Goal: Navigation & Orientation: Find specific page/section

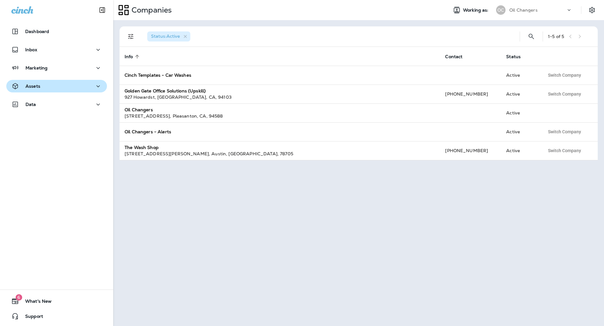
click at [26, 84] on p "Assets" at bounding box center [32, 86] width 15 height 5
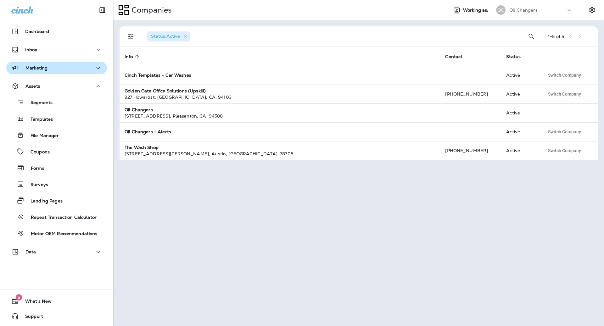
click at [36, 67] on p "Marketing" at bounding box center [36, 67] width 22 height 5
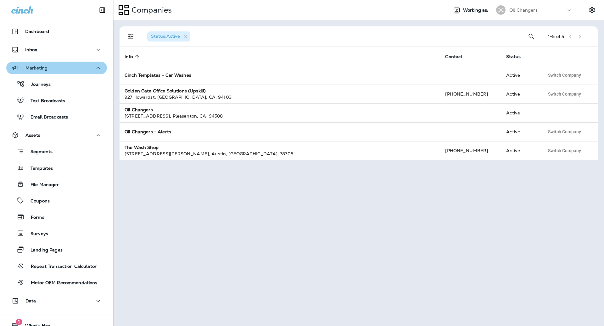
click at [36, 67] on p "Marketing" at bounding box center [36, 67] width 22 height 5
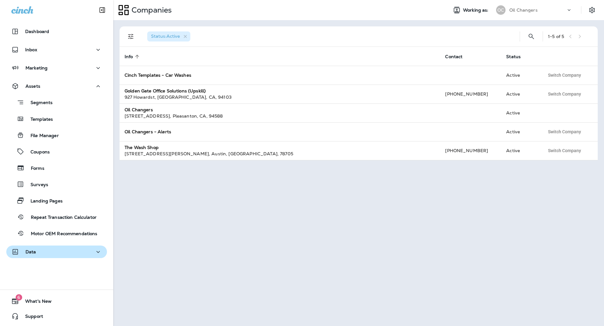
click at [60, 249] on div "Data" at bounding box center [56, 252] width 91 height 8
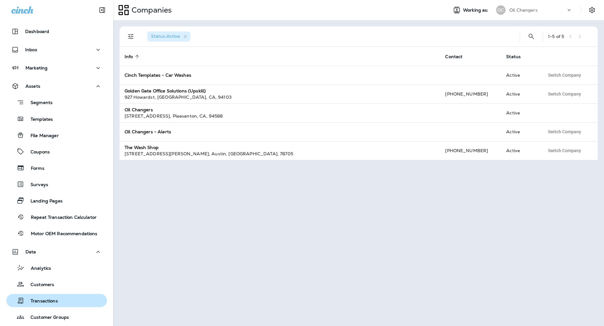
scroll to position [57, 0]
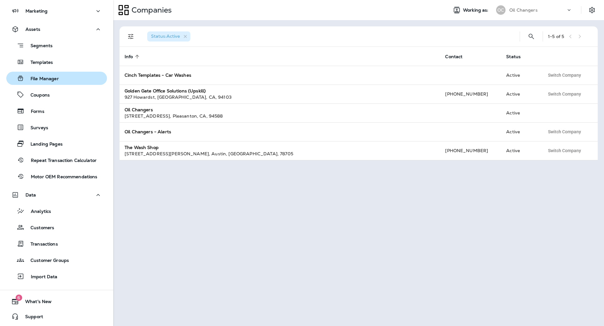
click at [55, 82] on div "File Manager" at bounding box center [34, 78] width 50 height 9
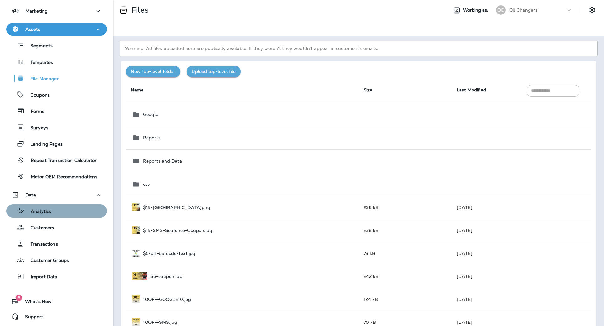
drag, startPoint x: 58, startPoint y: 215, endPoint x: 43, endPoint y: 217, distance: 14.9
click at [57, 215] on div "Analytics" at bounding box center [57, 210] width 96 height 9
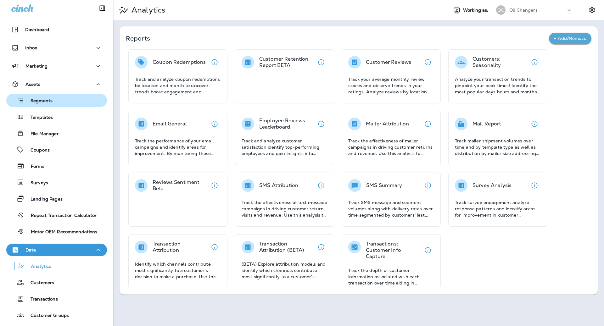
scroll to position [3, 0]
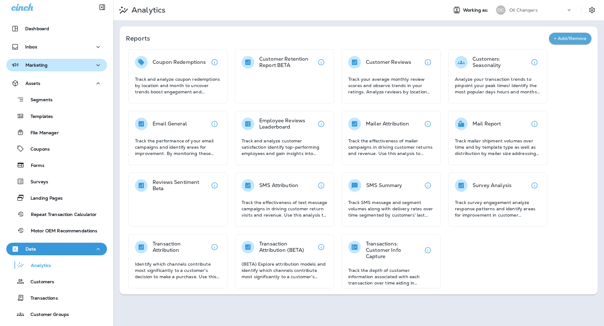
click at [56, 66] on div "Marketing" at bounding box center [56, 65] width 91 height 8
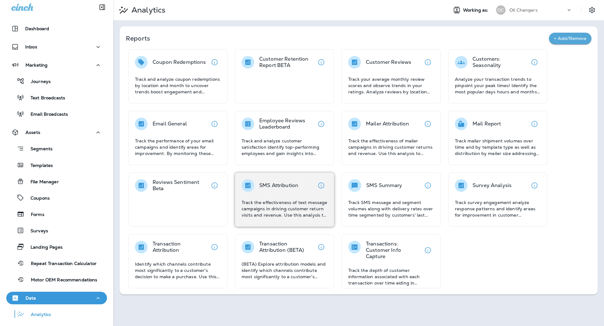
click at [285, 206] on p "Track the effectiveness of text message campaigns in driving customer return vi…" at bounding box center [284, 208] width 86 height 19
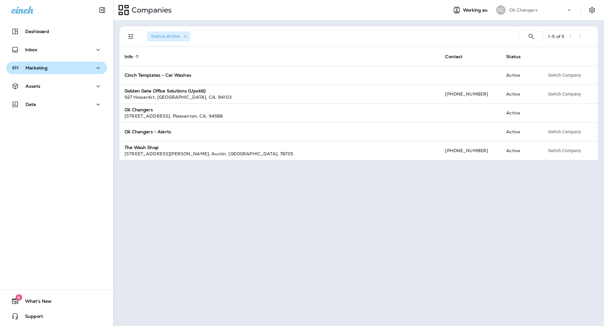
click at [59, 71] on div "Marketing" at bounding box center [56, 68] width 91 height 8
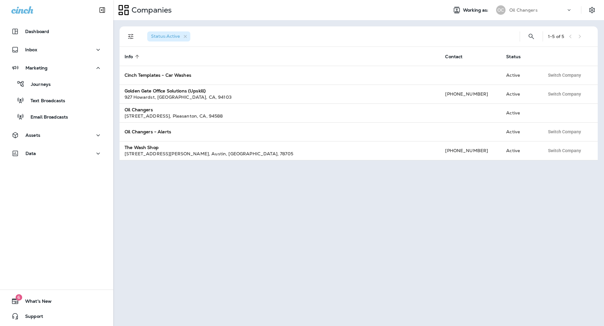
drag, startPoint x: 49, startPoint y: 84, endPoint x: 107, endPoint y: 90, distance: 58.4
click at [49, 84] on p "Journeys" at bounding box center [38, 85] width 26 height 6
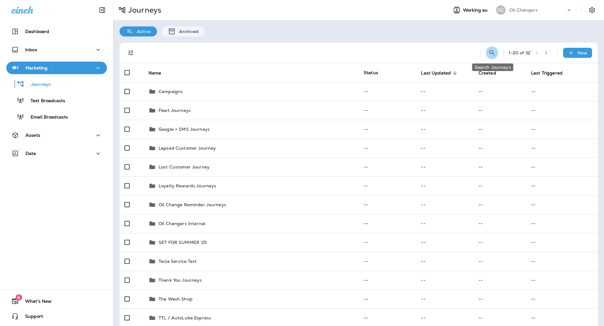
click at [494, 55] on icon "Search Journeys" at bounding box center [491, 52] width 5 height 5
